Goal: Use online tool/utility: Utilize a website feature to perform a specific function

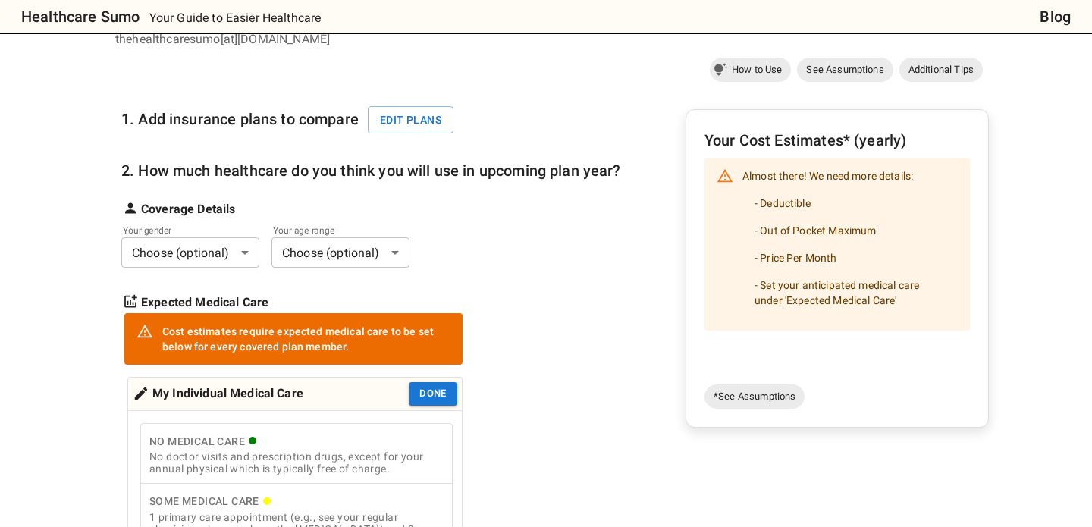
scroll to position [135, 0]
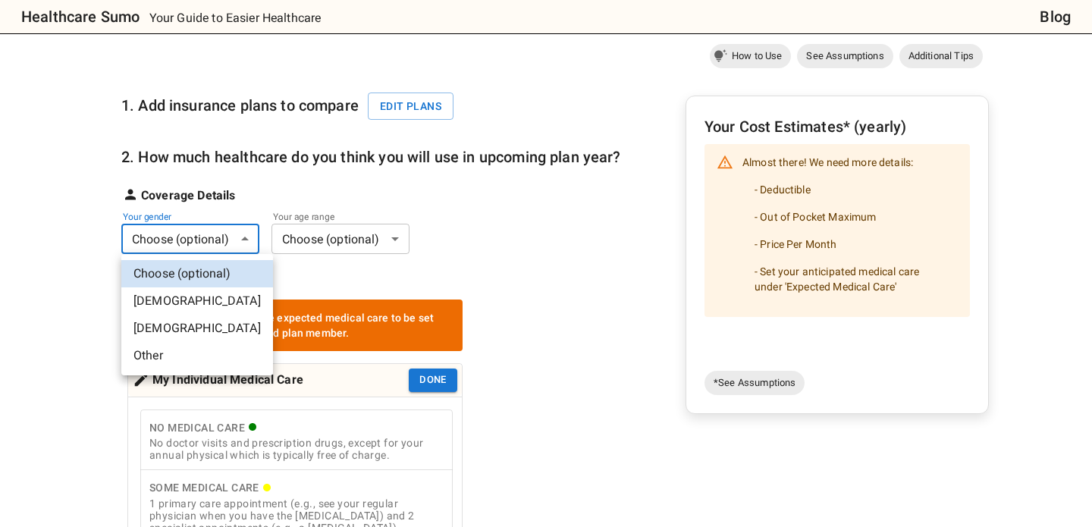
click at [168, 303] on li "[DEMOGRAPHIC_DATA]" at bounding box center [197, 300] width 152 height 27
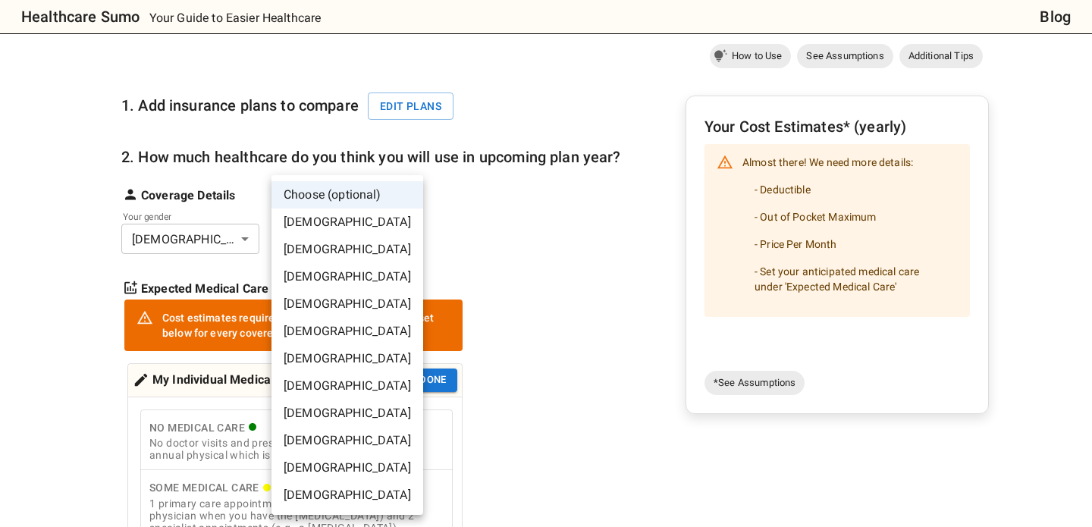
click at [340, 281] on li "[DEMOGRAPHIC_DATA]" at bounding box center [348, 276] width 152 height 27
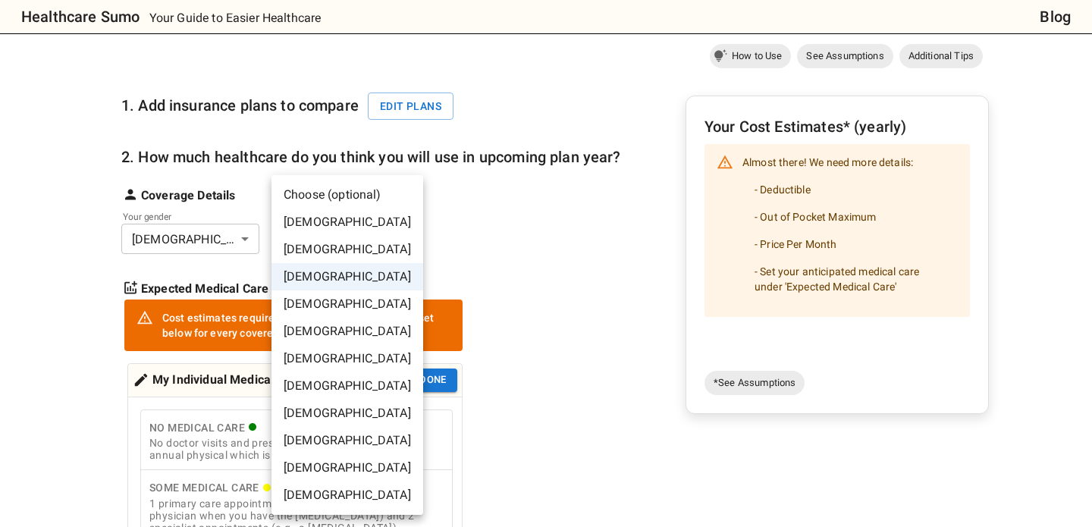
click at [348, 300] on li "[DEMOGRAPHIC_DATA]" at bounding box center [348, 304] width 152 height 27
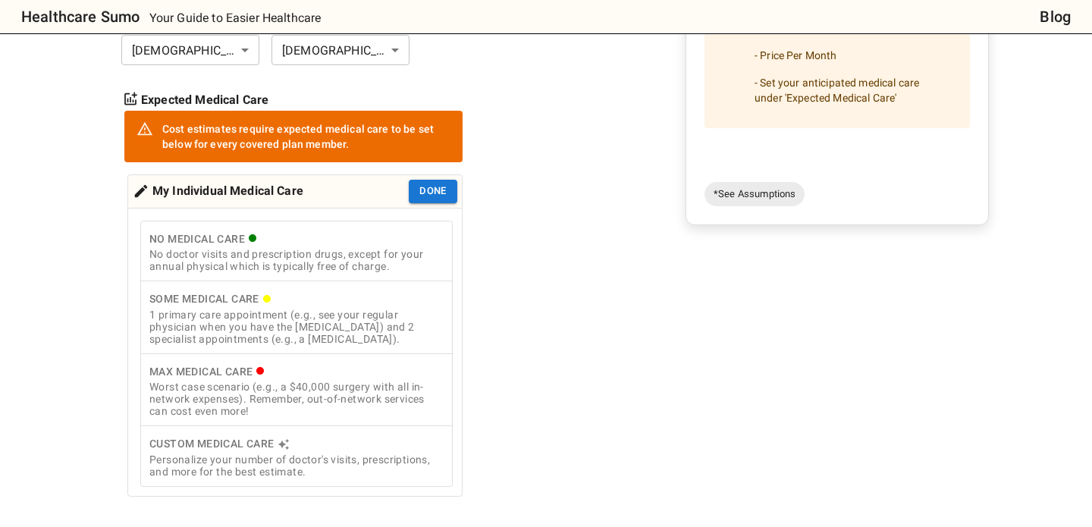
scroll to position [348, 0]
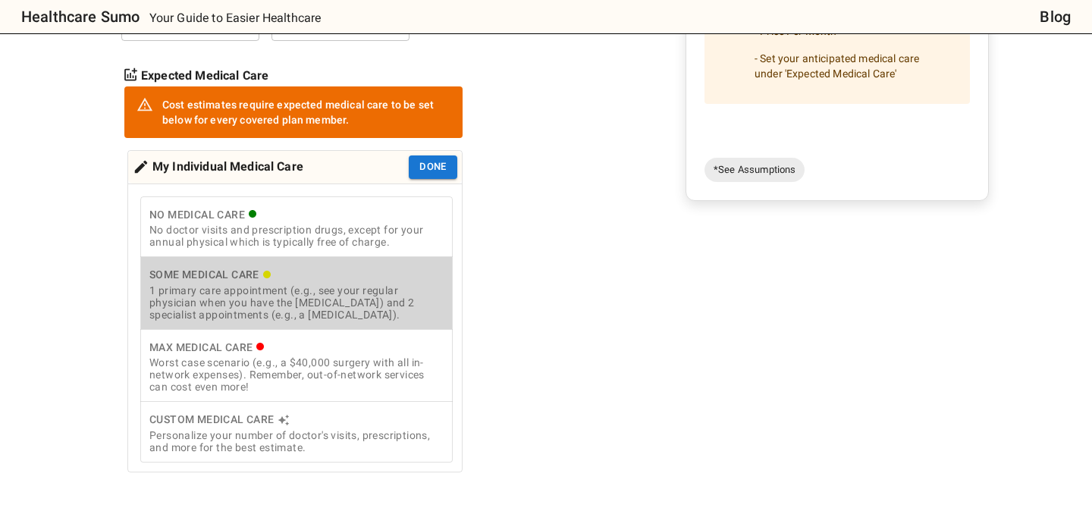
click at [378, 292] on div "1 primary care appointment (e.g., see your regular physician when you have the …" at bounding box center [296, 302] width 294 height 36
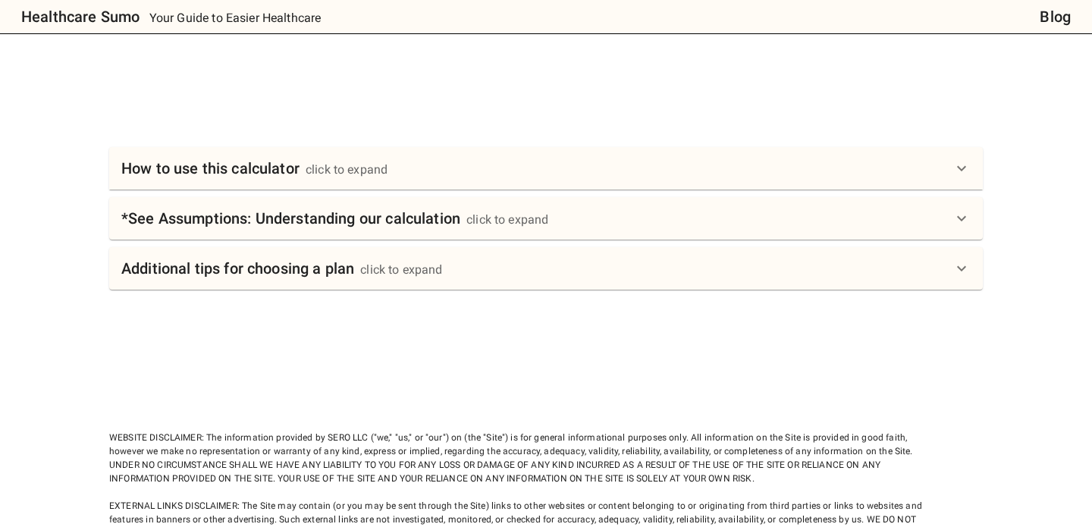
scroll to position [665, 0]
click at [534, 154] on div "How to use this calculator click to expand" at bounding box center [546, 167] width 874 height 42
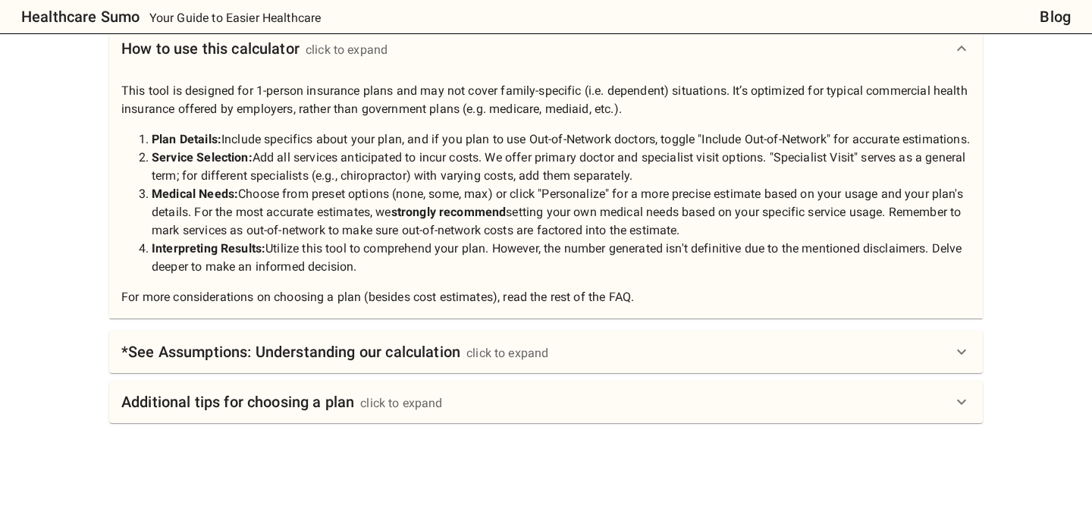
scroll to position [827, 0]
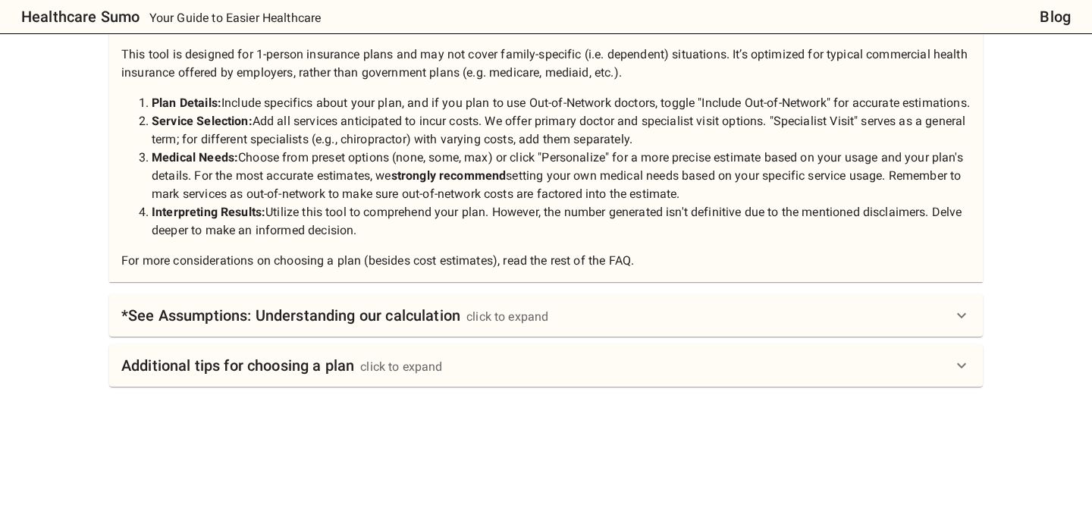
click at [470, 324] on div "*See Assumptions: Understanding our calculation click to expand" at bounding box center [334, 315] width 427 height 24
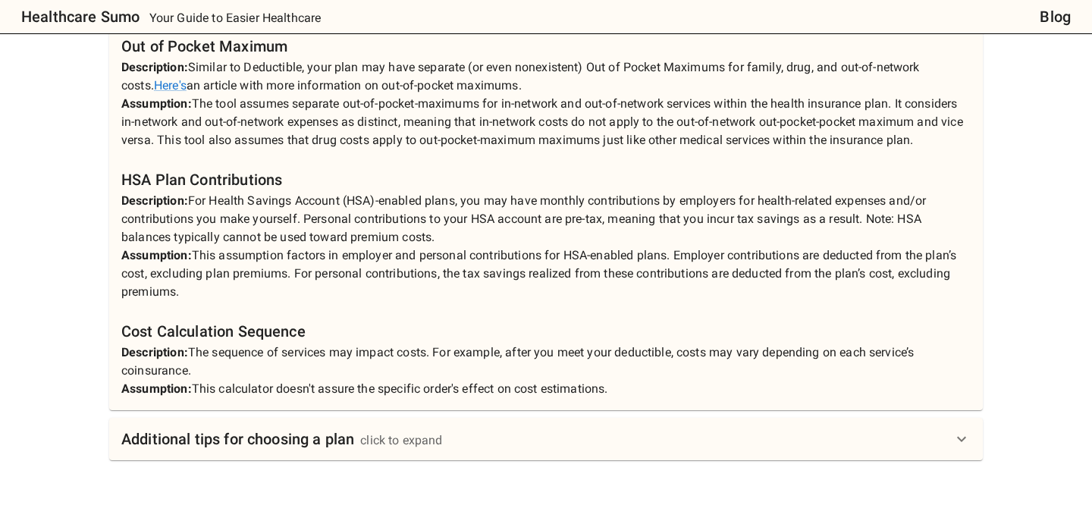
scroll to position [1465, 0]
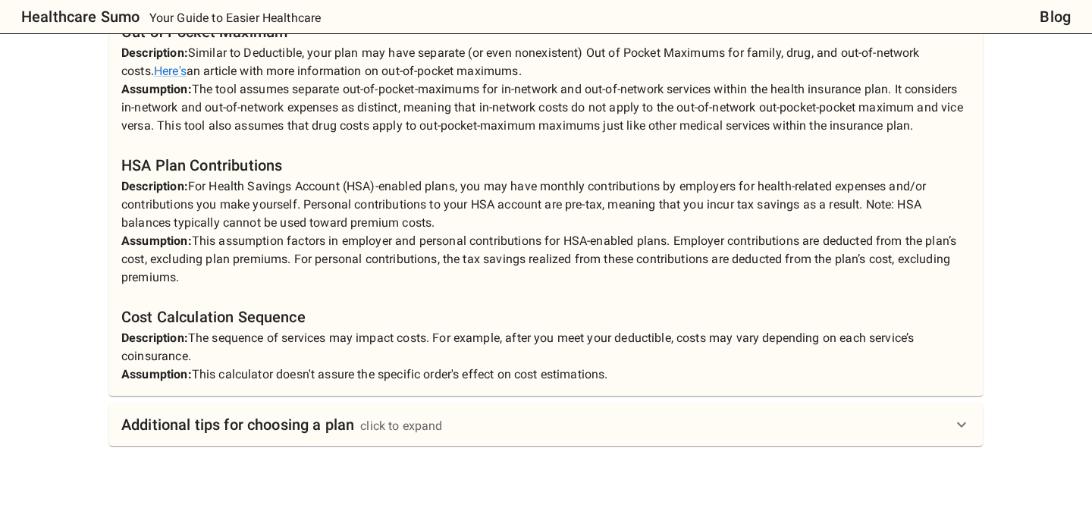
click at [440, 423] on div "Additional tips for choosing a plan click to expand" at bounding box center [546, 425] width 874 height 42
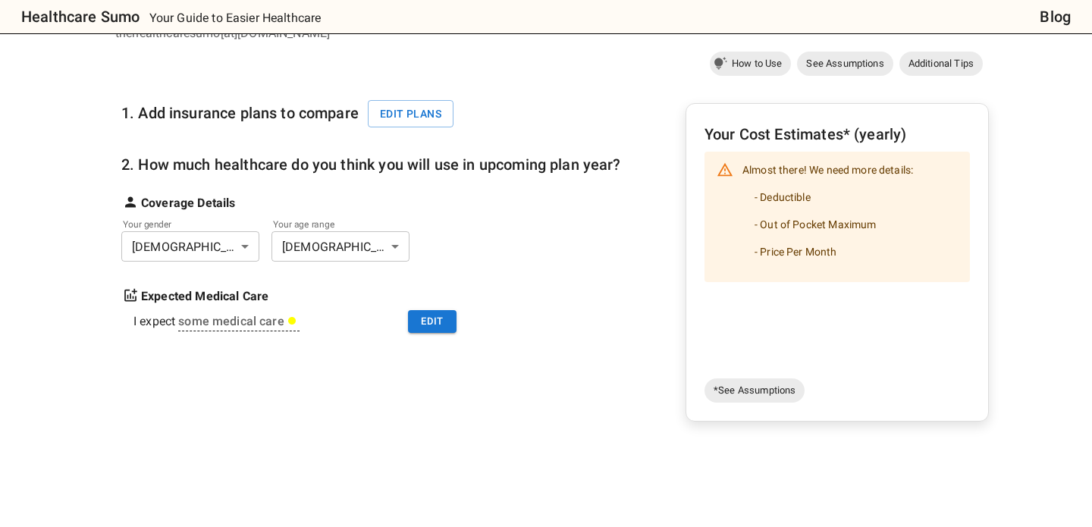
scroll to position [128, 0]
click at [416, 131] on div "1. Add insurance plans to compare Edit plans 2. How much healthcare do you thin…" at bounding box center [371, 214] width 500 height 269
click at [416, 127] on div "1. Add insurance plans to compare Edit plans" at bounding box center [291, 106] width 341 height 53
click at [416, 114] on button "Edit plans" at bounding box center [411, 113] width 86 height 28
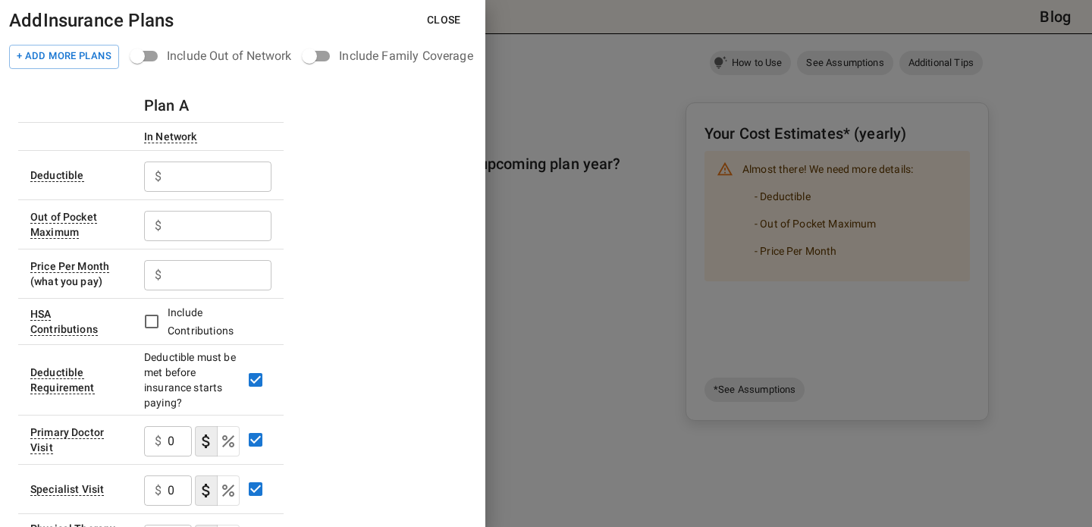
click at [228, 184] on input "text" at bounding box center [220, 177] width 104 height 30
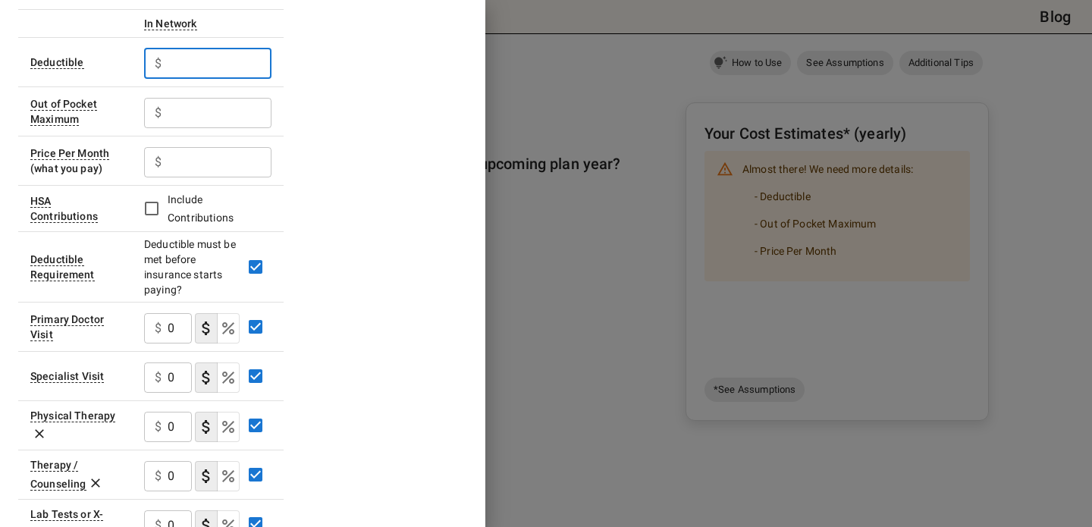
scroll to position [137, 0]
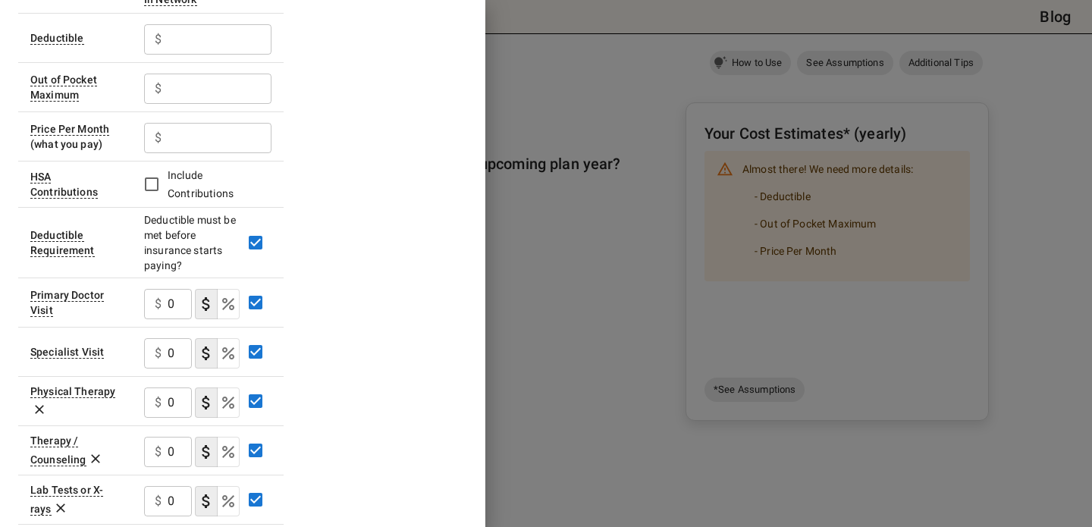
click at [708, 97] on div at bounding box center [546, 263] width 1092 height 527
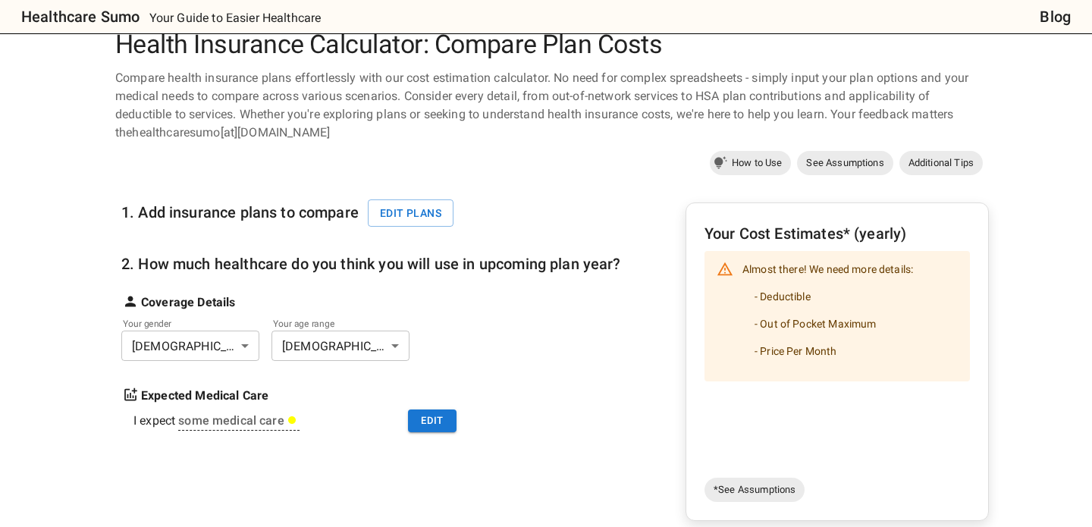
scroll to position [0, 0]
